Goal: Find contact information: Find contact information

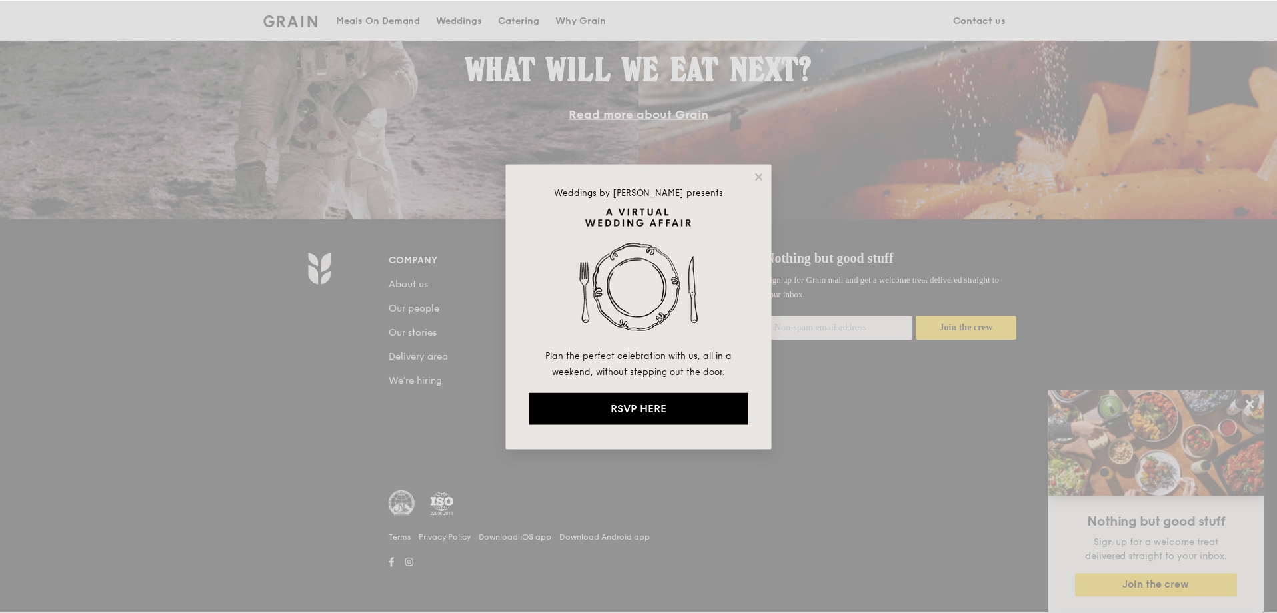
scroll to position [1227, 0]
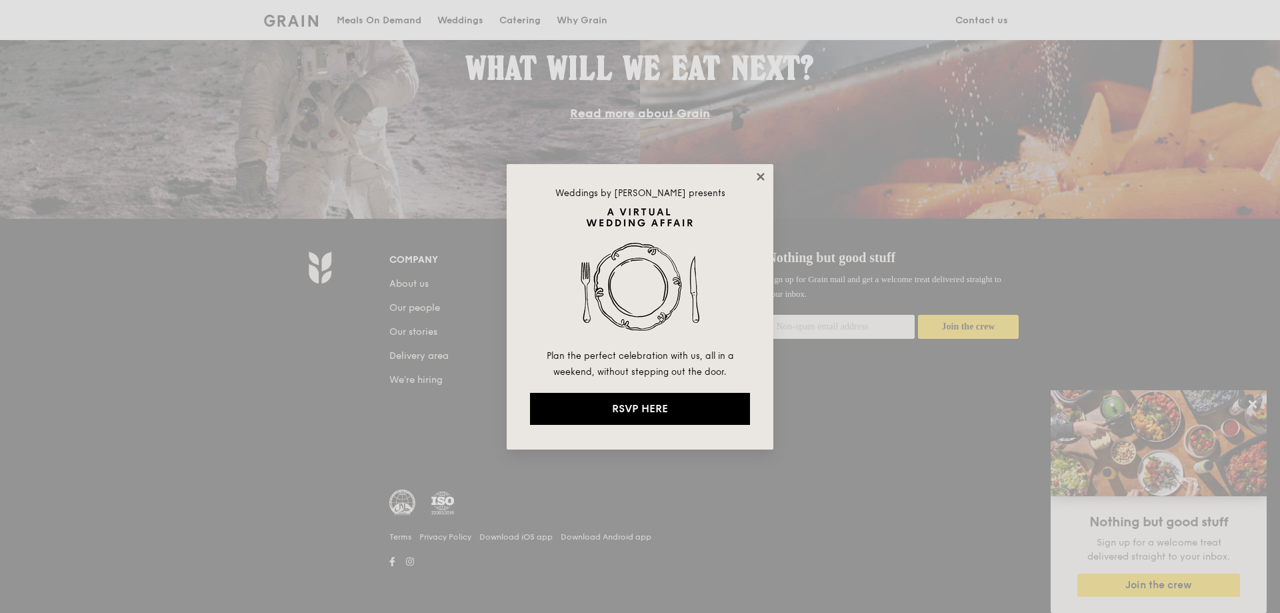
click at [765, 175] on icon at bounding box center [761, 177] width 12 height 12
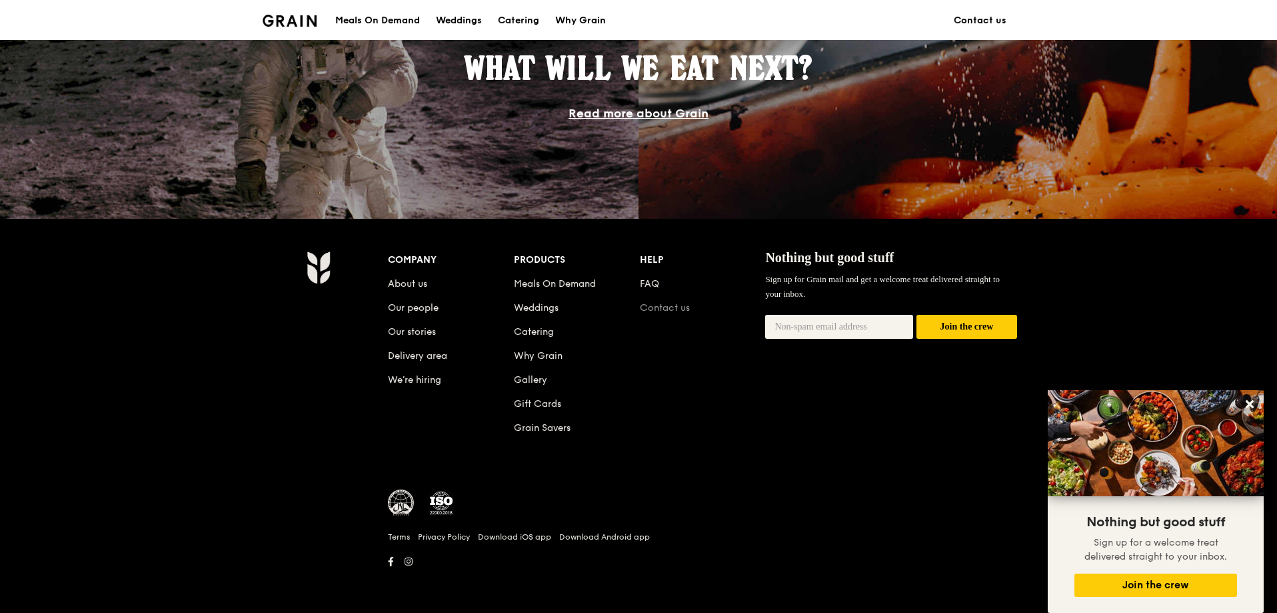
click at [662, 306] on link "Contact us" at bounding box center [665, 307] width 50 height 11
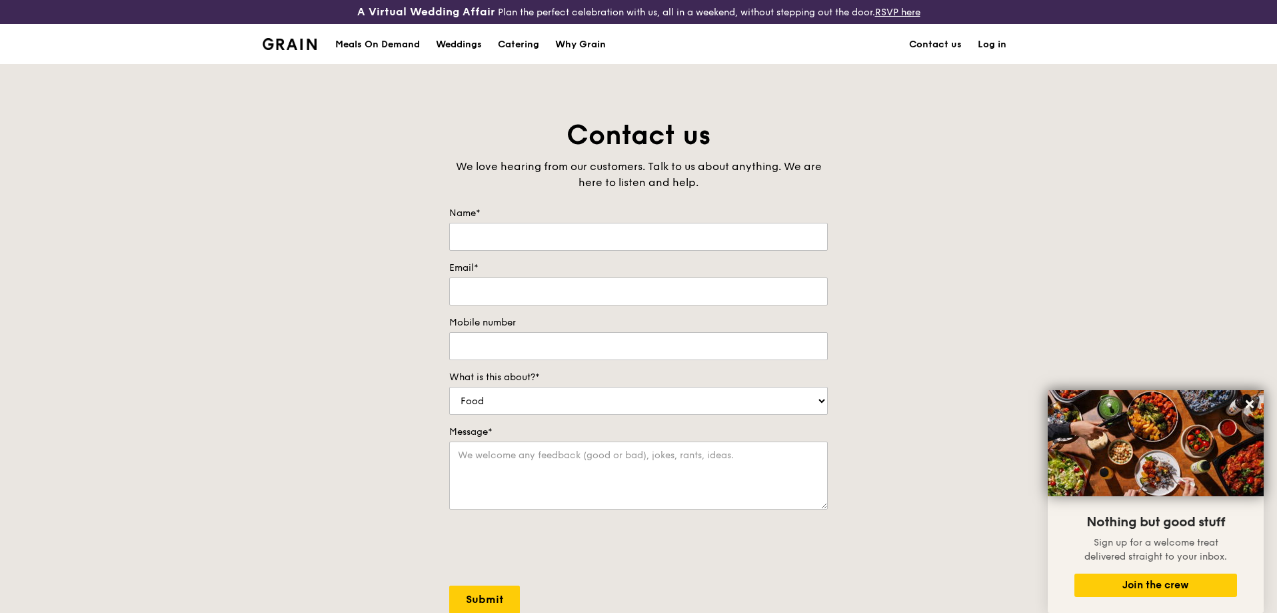
click at [293, 39] on img at bounding box center [290, 44] width 54 height 12
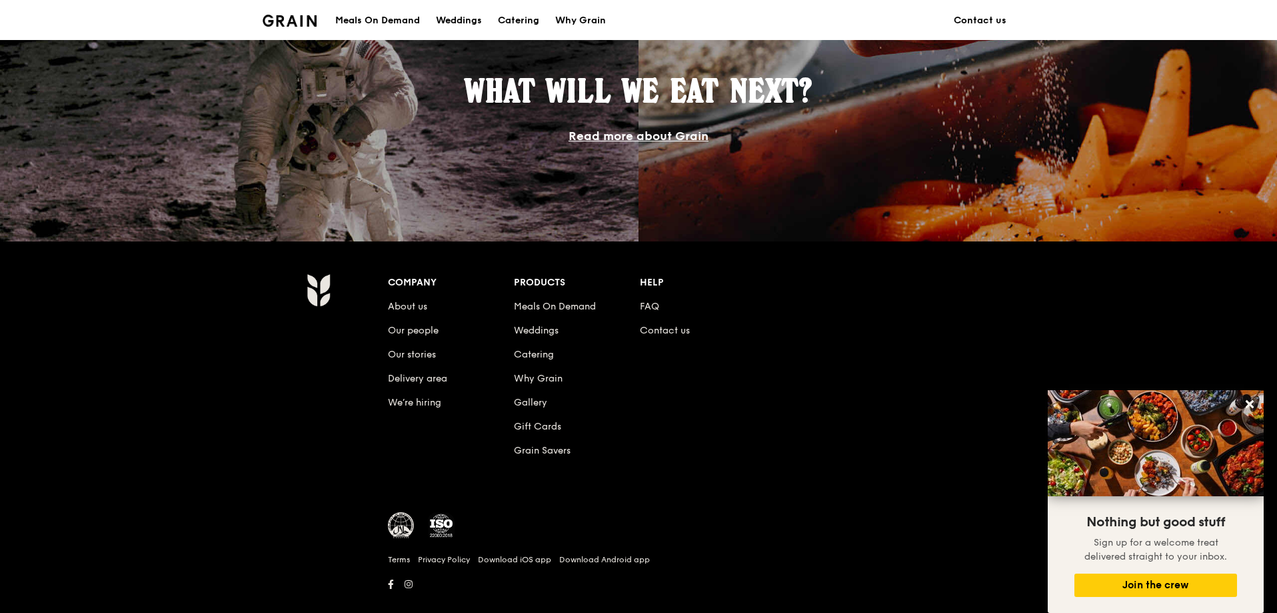
scroll to position [1191, 0]
